Goal: Task Accomplishment & Management: Use online tool/utility

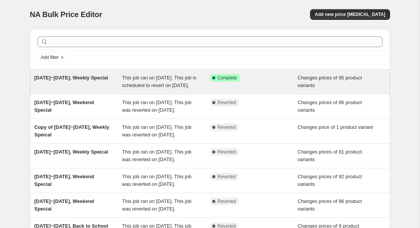
click at [314, 83] on span "Changes prices of 95 product variants" at bounding box center [330, 81] width 65 height 13
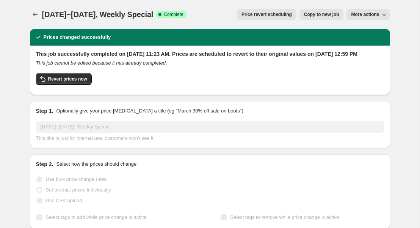
click at [365, 16] on span "More actions" at bounding box center [365, 14] width 28 height 6
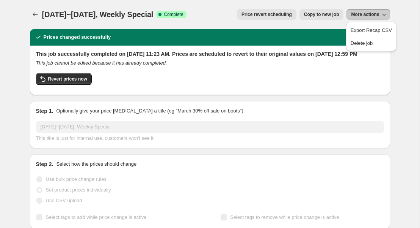
click at [317, 20] on div "[DATE]~[DATE], Weekly Special. This page is ready [DATE]~[DATE], Weekly Special…" at bounding box center [210, 14] width 361 height 29
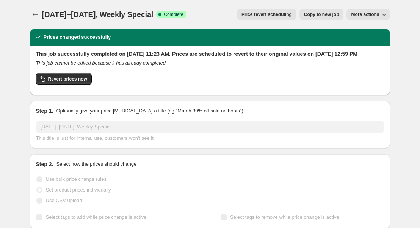
click at [319, 15] on span "Copy to new job" at bounding box center [321, 14] width 35 height 6
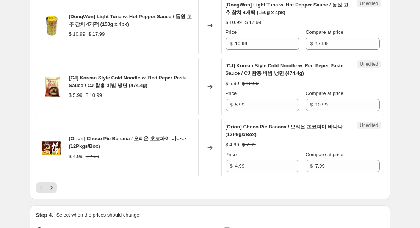
scroll to position [1332, 0]
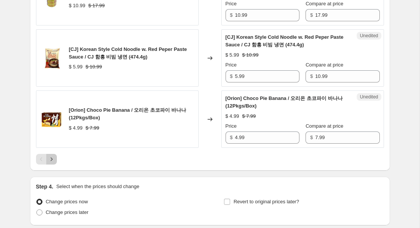
click at [52, 163] on icon "Next" at bounding box center [52, 159] width 8 height 8
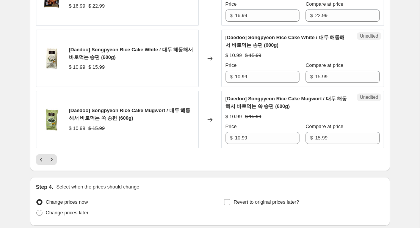
scroll to position [1408, 0]
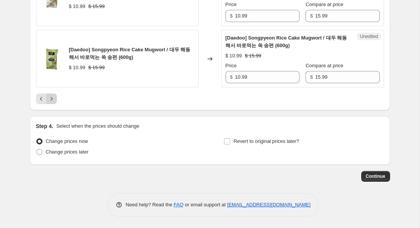
click at [51, 98] on icon "Next" at bounding box center [52, 99] width 8 height 8
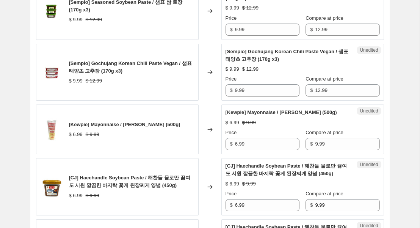
scroll to position [1400, 0]
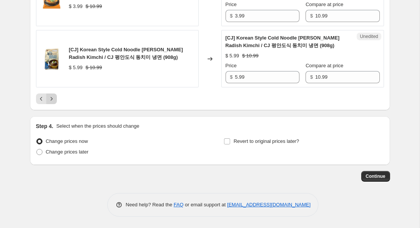
click at [51, 98] on icon "Next" at bounding box center [52, 99] width 8 height 8
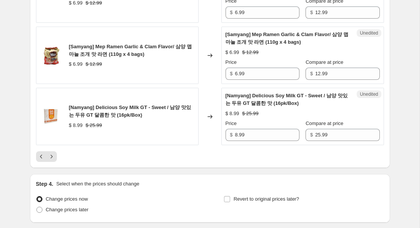
scroll to position [1423, 0]
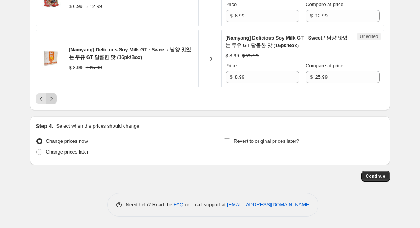
click at [50, 99] on icon "Next" at bounding box center [52, 99] width 8 height 8
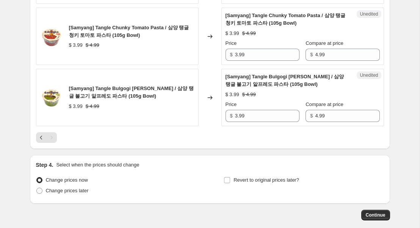
scroll to position [1172, 0]
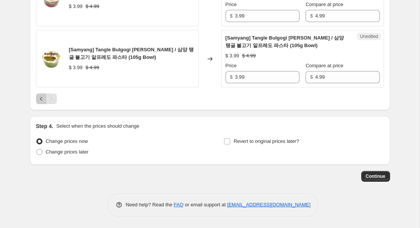
click at [39, 101] on icon "Previous" at bounding box center [42, 99] width 8 height 8
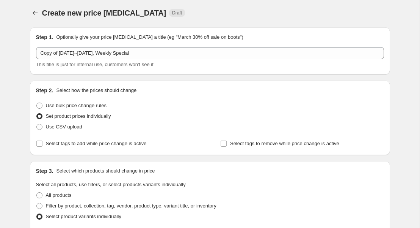
scroll to position [0, 0]
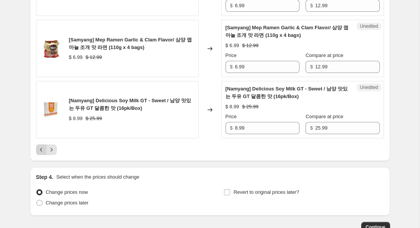
click at [39, 153] on icon "Previous" at bounding box center [42, 150] width 8 height 8
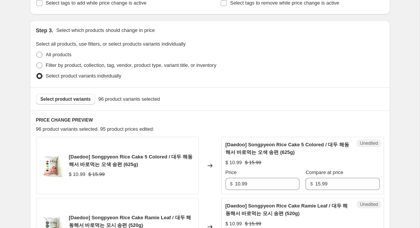
scroll to position [93, 0]
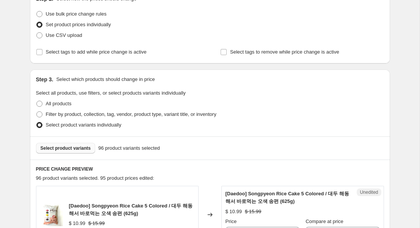
click at [63, 148] on span "Select product variants" at bounding box center [66, 148] width 50 height 6
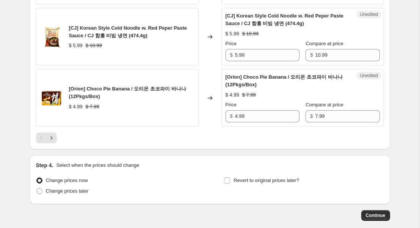
scroll to position [1389, 0]
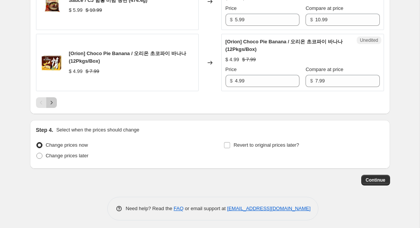
click at [51, 106] on icon "Next" at bounding box center [52, 103] width 8 height 8
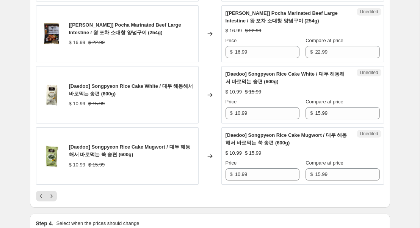
scroll to position [1296, 0]
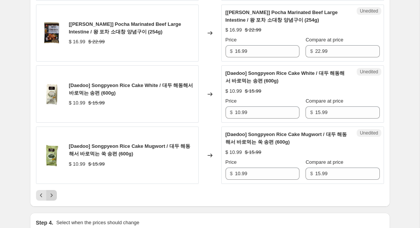
click at [51, 197] on icon "Next" at bounding box center [51, 194] width 2 height 3
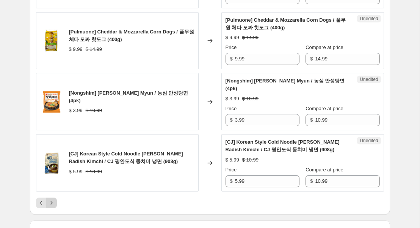
click at [51, 204] on icon "Next" at bounding box center [52, 203] width 8 height 8
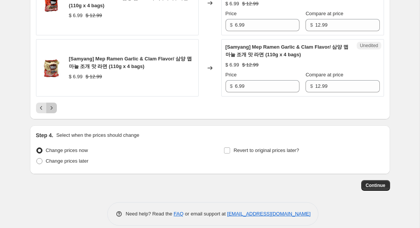
click at [49, 112] on icon "Next" at bounding box center [52, 108] width 8 height 8
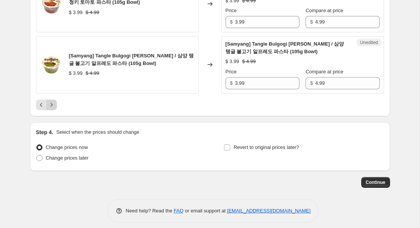
scroll to position [1233, 0]
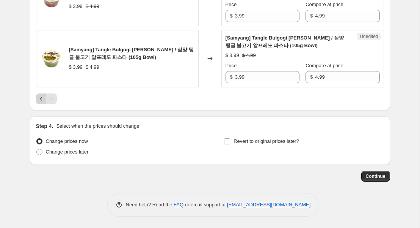
click at [41, 99] on icon "Previous" at bounding box center [42, 99] width 8 height 8
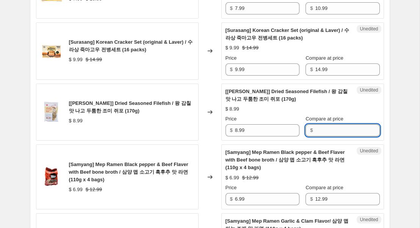
click at [326, 136] on input "Compare at price" at bounding box center [347, 130] width 65 height 12
type input "8.99"
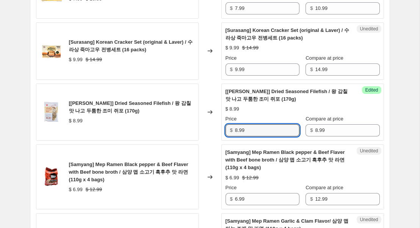
drag, startPoint x: 274, startPoint y: 134, endPoint x: 204, endPoint y: 129, distance: 70.0
click at [204, 129] on div "[[PERSON_NAME]] Dried Seasoned Filefish / 왕 감칠맛 나고 두툼한 조미 쥐포 (170g) $ 8.99 Chan…" at bounding box center [210, 111] width 348 height 57
drag, startPoint x: 282, startPoint y: 137, endPoint x: 186, endPoint y: 134, distance: 96.0
click at [186, 134] on div "[[PERSON_NAME]] Dried Seasoned Filefish / 왕 감칠맛 나고 두툼한 조미 쥐포 (170g) $ 8.99 Chan…" at bounding box center [210, 111] width 348 height 57
type input "6.99"
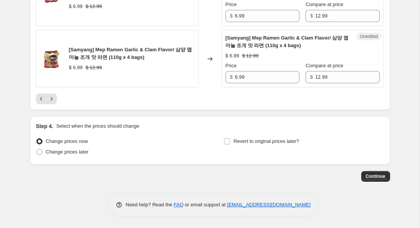
scroll to position [1423, 0]
click at [266, 143] on span "Revert to original prices later?" at bounding box center [267, 141] width 66 height 6
click at [230, 143] on input "Revert to original prices later?" at bounding box center [227, 141] width 6 height 6
checkbox input "true"
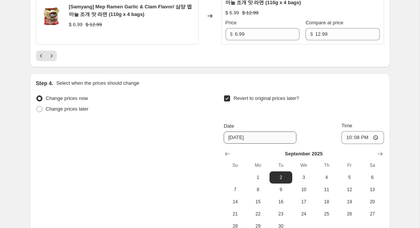
scroll to position [1478, 0]
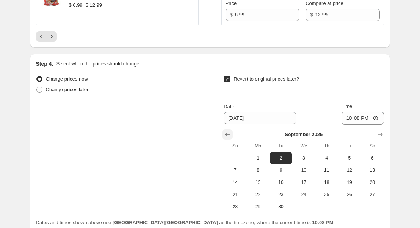
click at [226, 136] on icon "Show previous month, August 2025" at bounding box center [227, 134] width 5 height 4
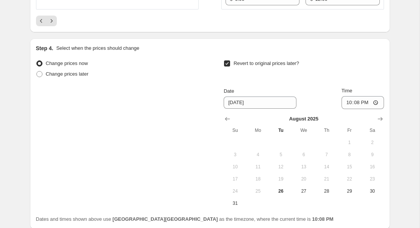
scroll to position [1498, 0]
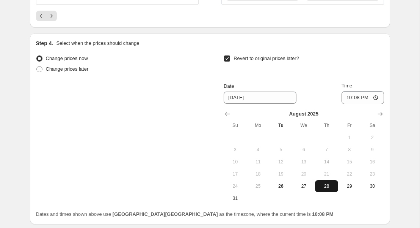
click at [324, 189] on span "28" at bounding box center [326, 186] width 17 height 6
type input "[DATE]"
click at [353, 102] on input "22:08" at bounding box center [363, 97] width 43 height 13
click at [346, 103] on input "22:08" at bounding box center [363, 97] width 43 height 13
type input "23:59"
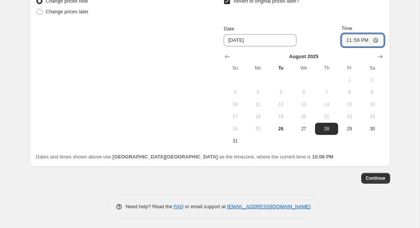
scroll to position [1556, 0]
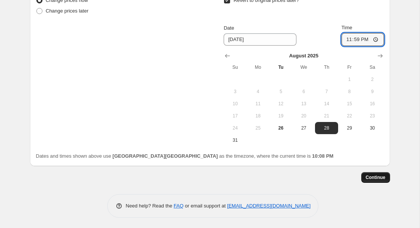
click at [374, 180] on span "Continue" at bounding box center [376, 177] width 20 height 6
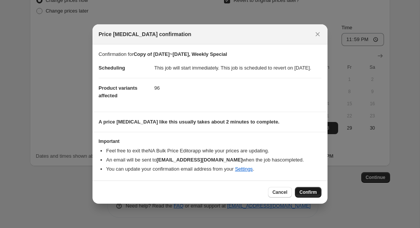
click at [308, 194] on span "Confirm" at bounding box center [308, 192] width 17 height 6
